Goal: Find specific page/section: Find specific page/section

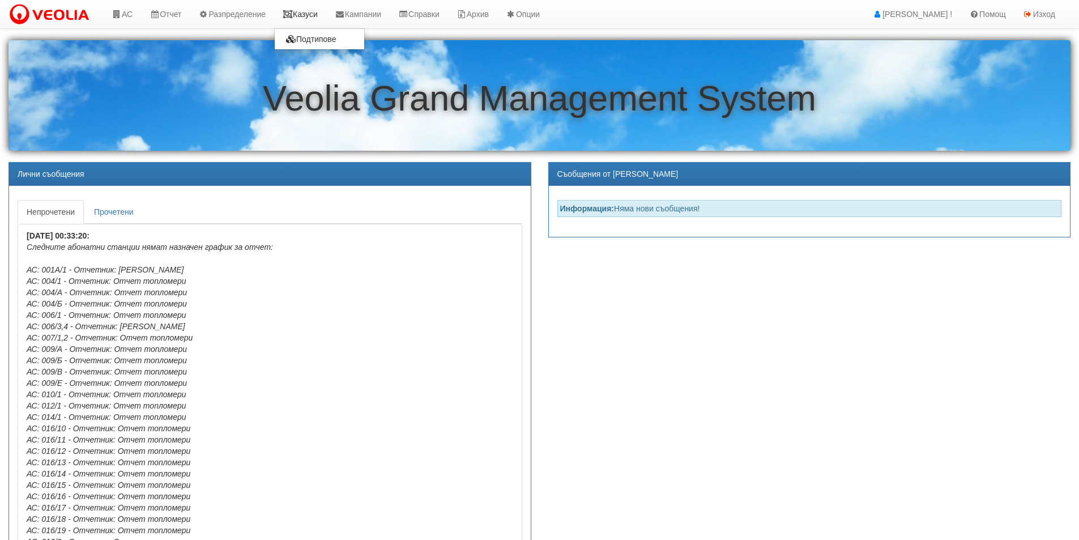
click at [310, 17] on link "Казуси" at bounding box center [300, 14] width 52 height 28
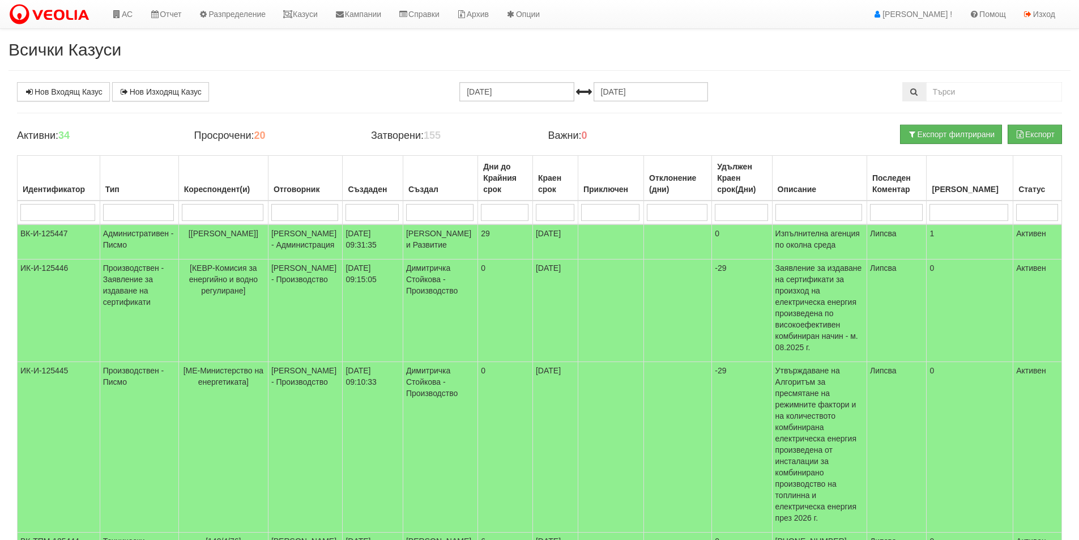
click at [295, 208] on input "search" at bounding box center [304, 212] width 67 height 17
type input "Антоанета"
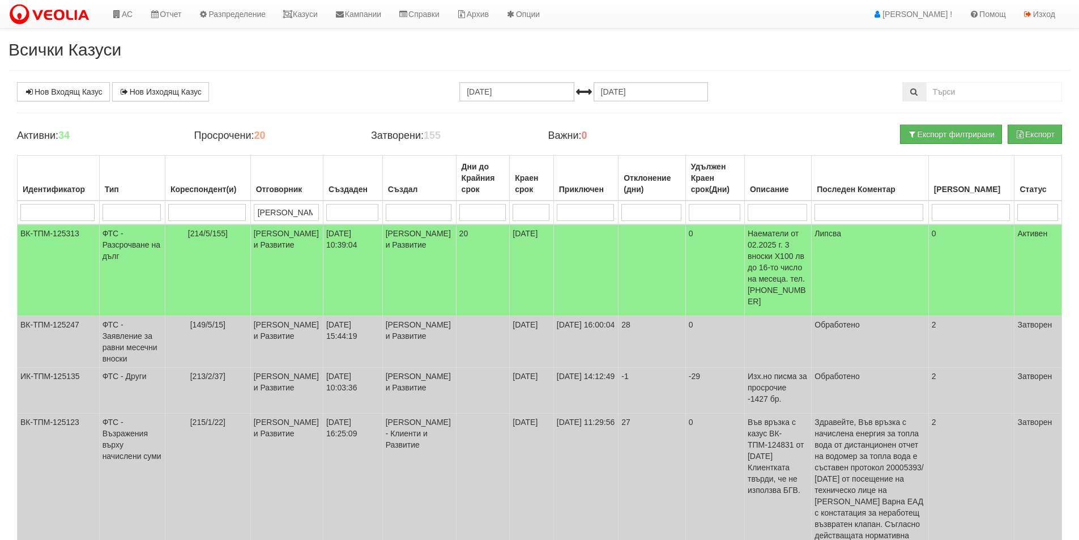
type input "Антоанета"
click at [1034, 217] on input "search" at bounding box center [1037, 212] width 40 height 17
type input "Ak"
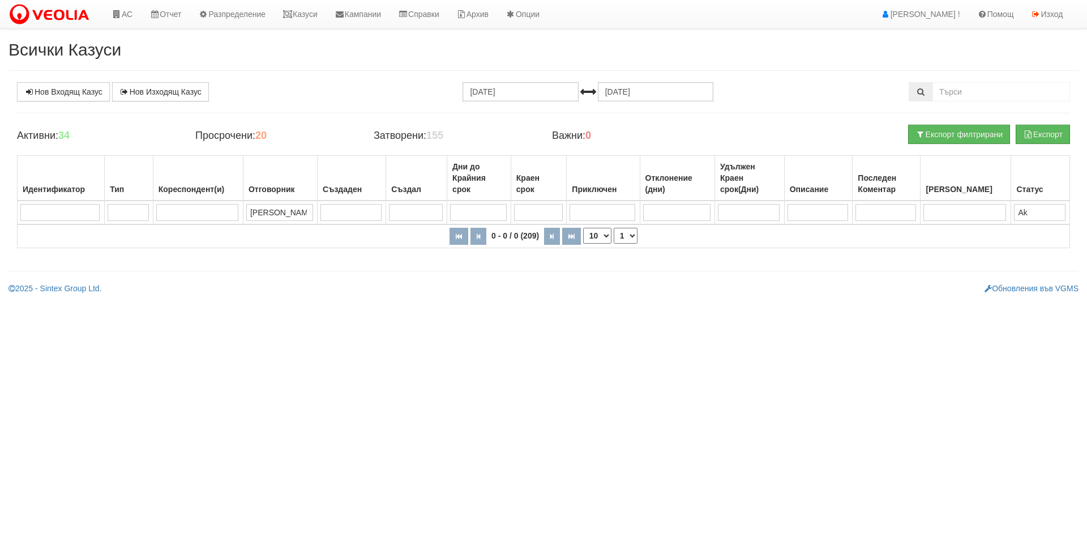
type input "A"
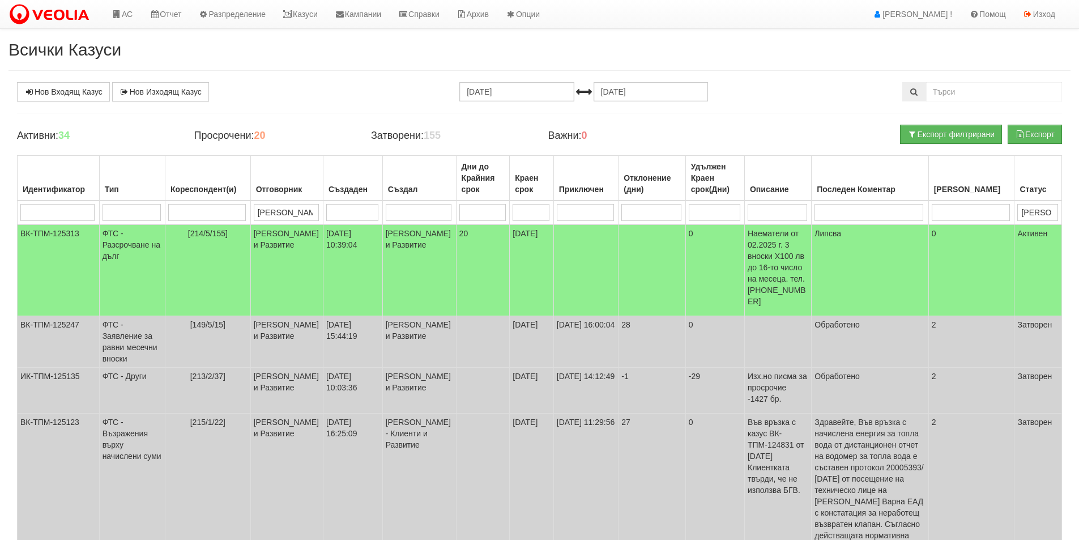
type input "Ак"
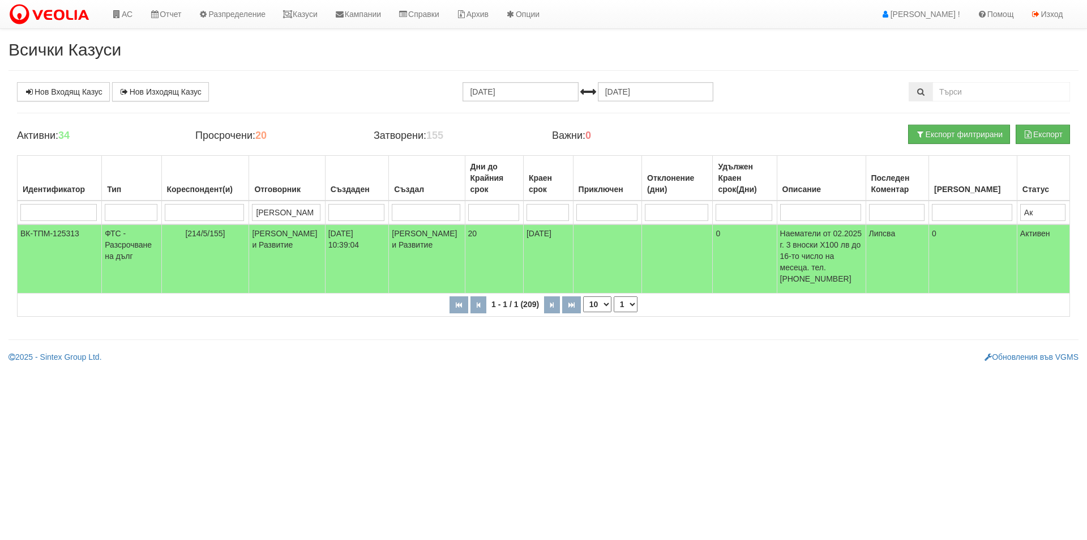
type input "А"
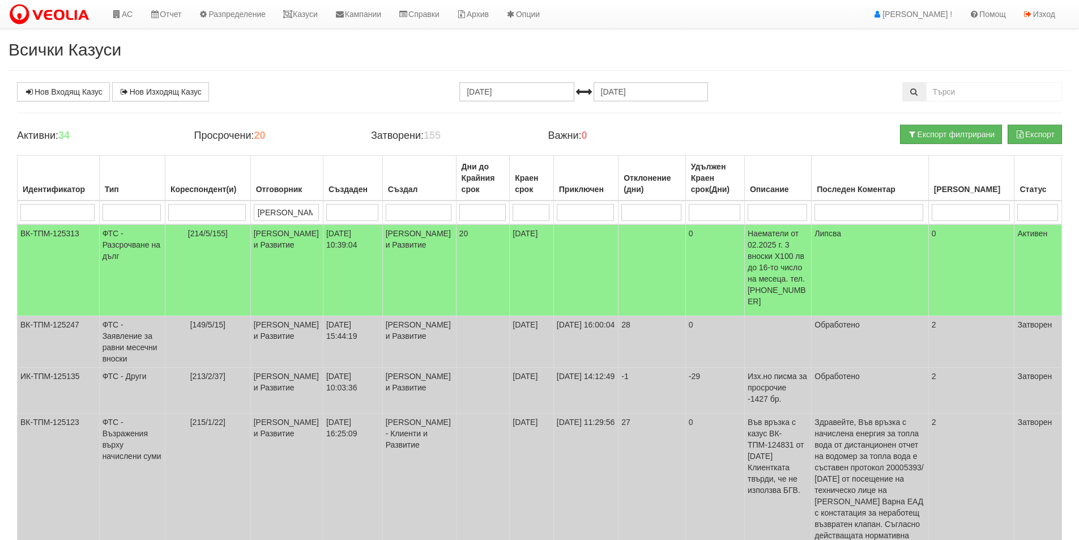
type input "П"
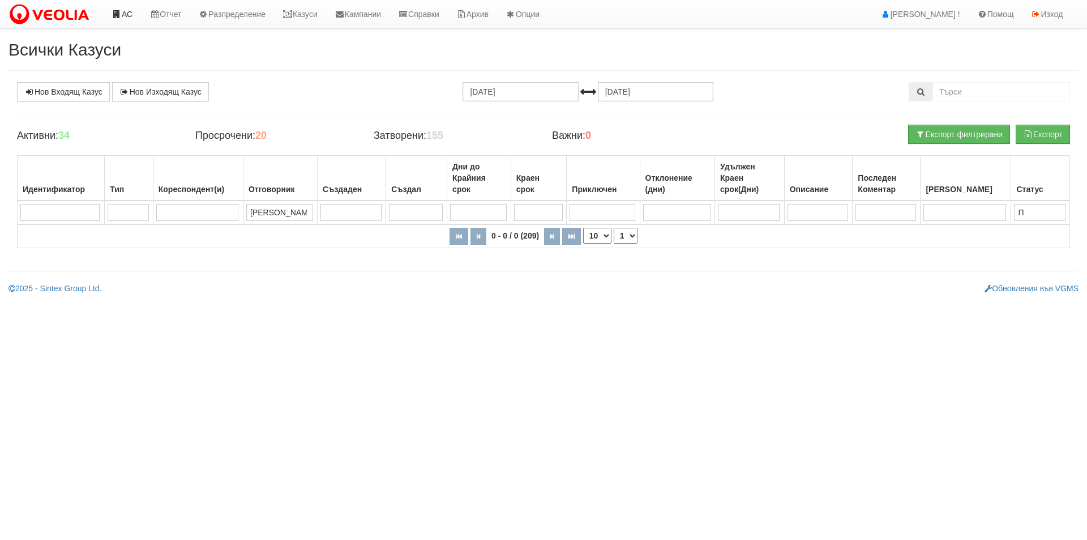
type input "П"
